Goal: Information Seeking & Learning: Find specific fact

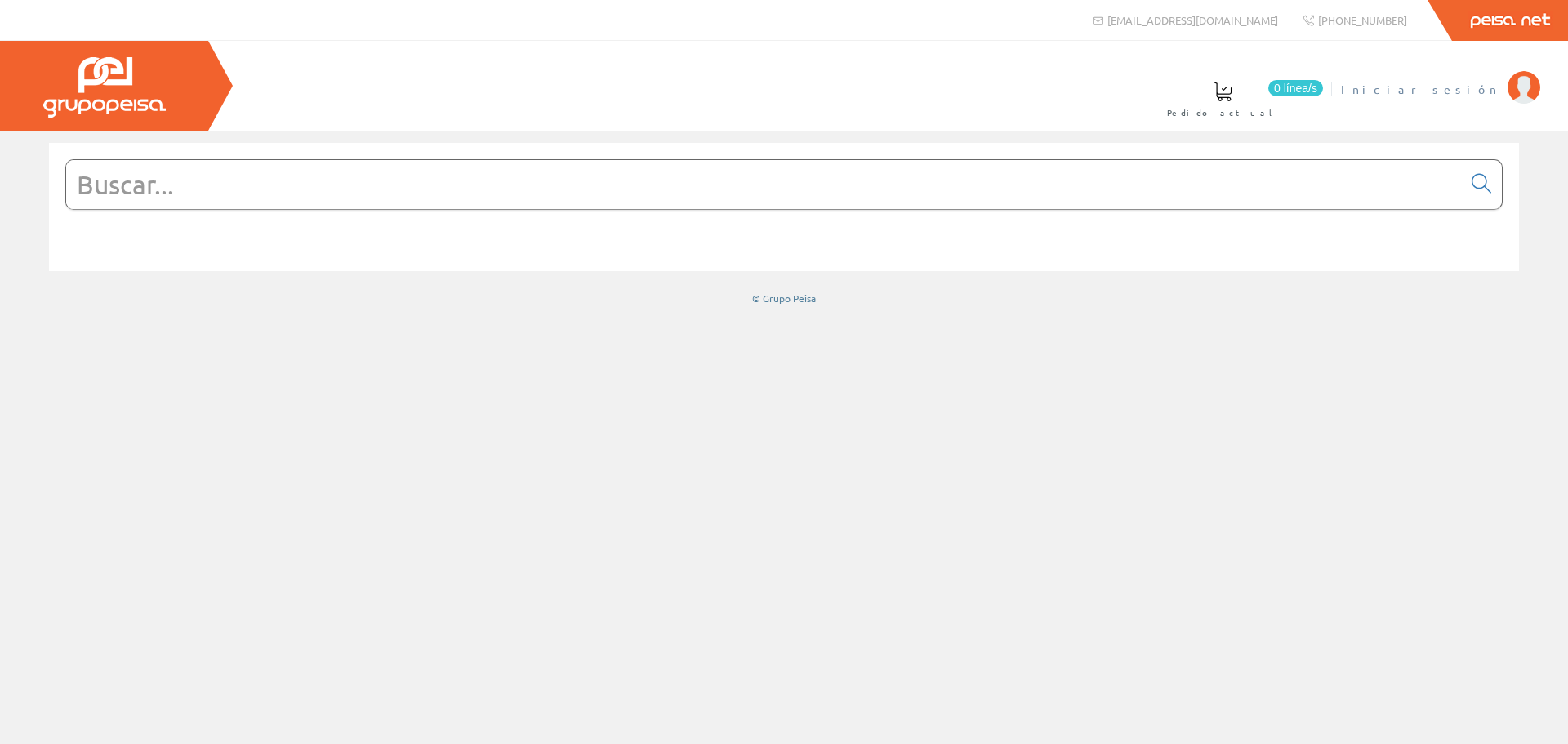
click at [1484, 103] on li "Iniciar sesión" at bounding box center [1441, 99] width 207 height 63
click at [1483, 95] on span "Iniciar sesión" at bounding box center [1420, 89] width 158 height 16
click at [658, 180] on input "text" at bounding box center [764, 184] width 1396 height 49
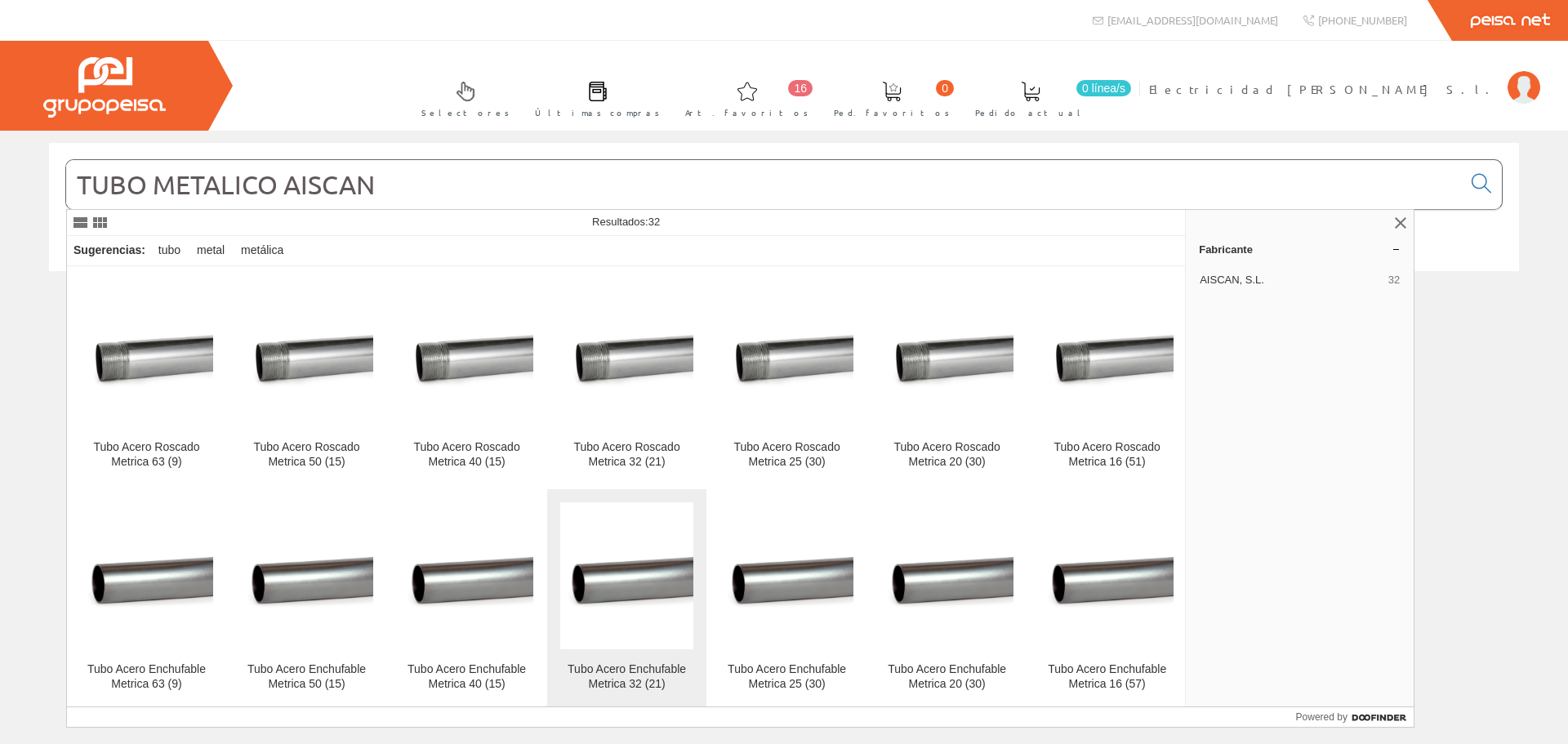
type input "TUBO METALICO AISCAN"
click at [595, 611] on img at bounding box center [627, 576] width 133 height 73
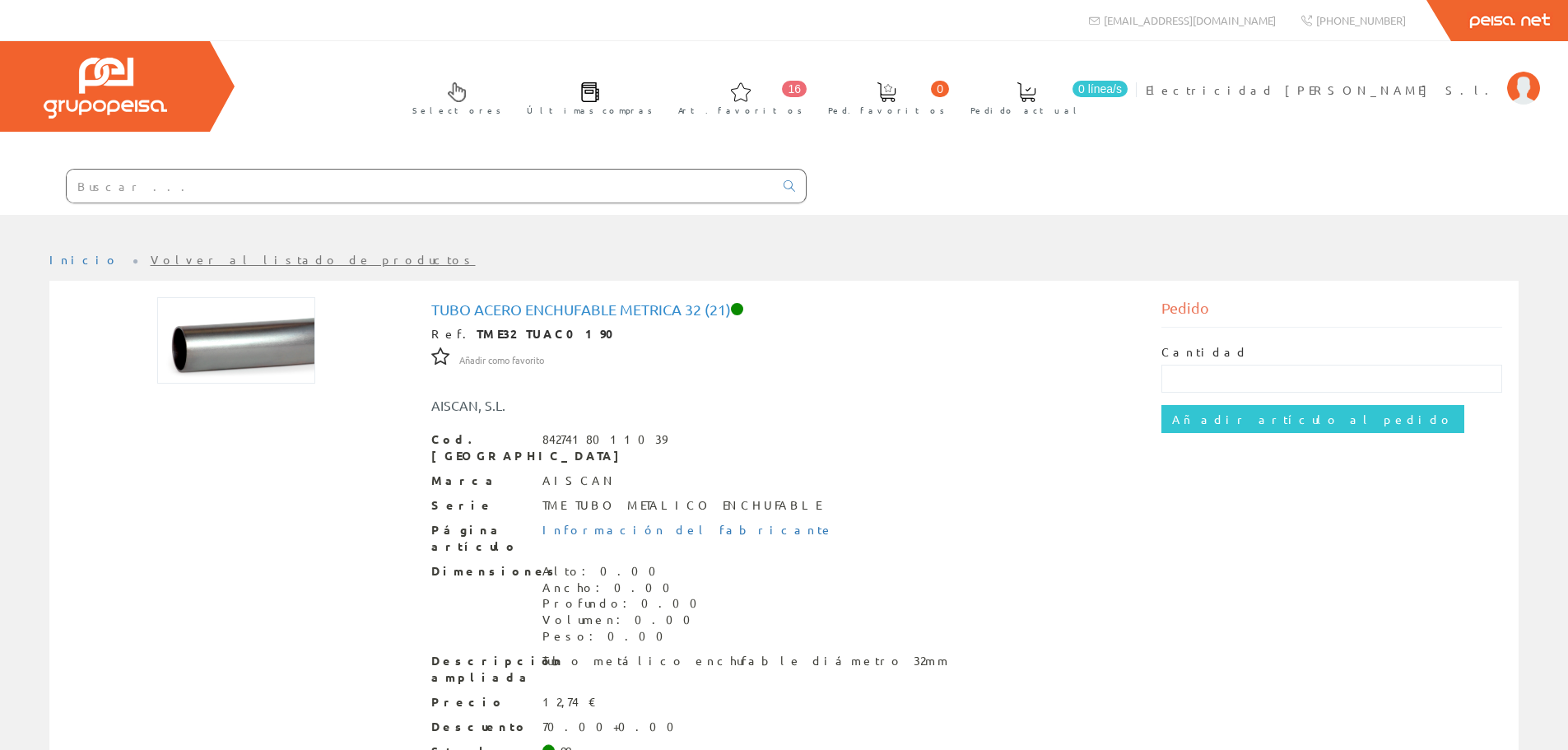
scroll to position [82, 0]
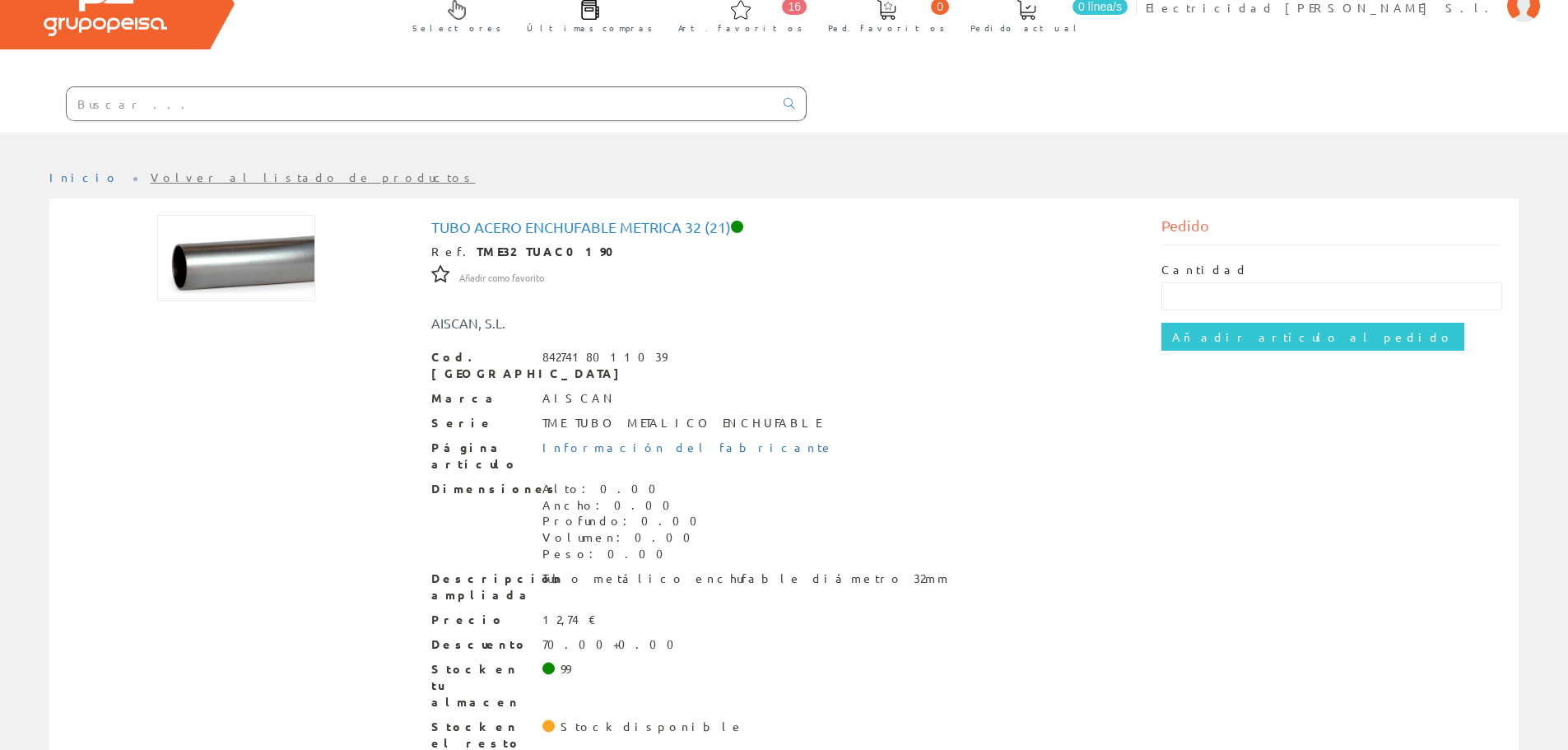
click at [778, 497] on div "Dimensiones Alto: 0.00 Ancho: 0.00 Profundo: 0.00 Volumen: 0.00 Peso: 0.00" at bounding box center [784, 522] width 706 height 82
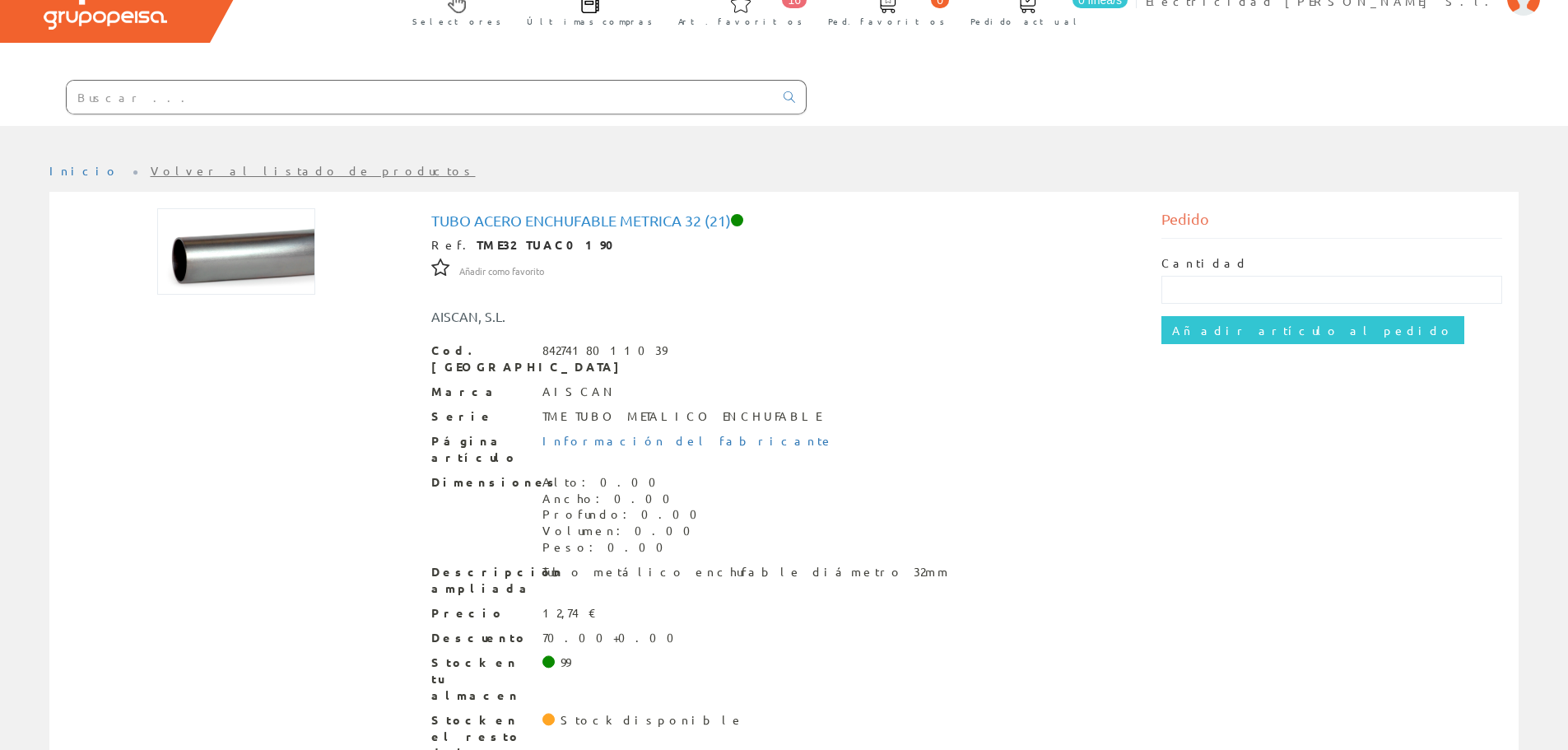
scroll to position [0, 0]
